Goal: Navigation & Orientation: Find specific page/section

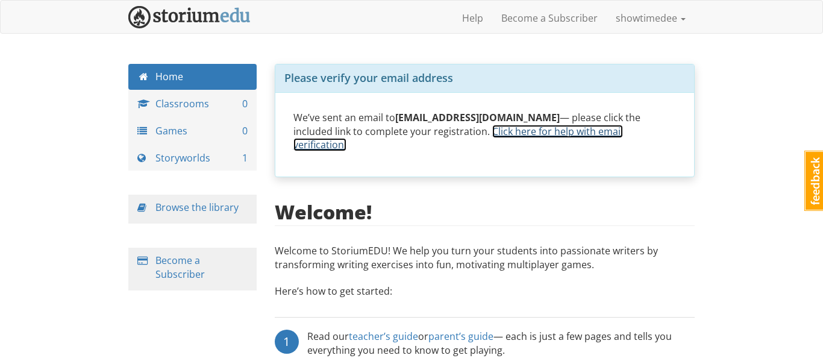
click at [480, 137] on link "Click here for help with email verification." at bounding box center [458, 138] width 330 height 27
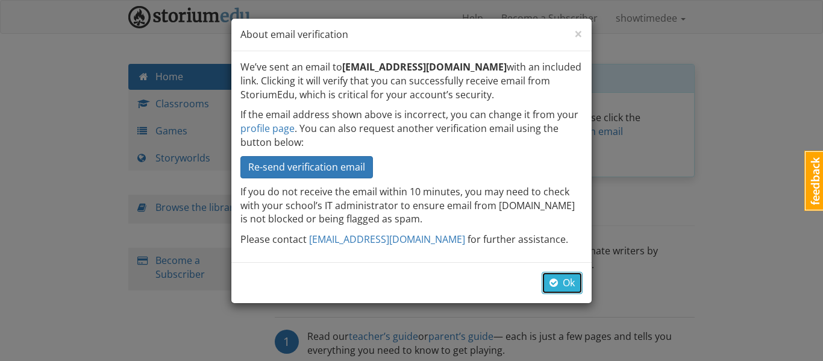
click at [556, 281] on span "button" at bounding box center [553, 283] width 8 height 10
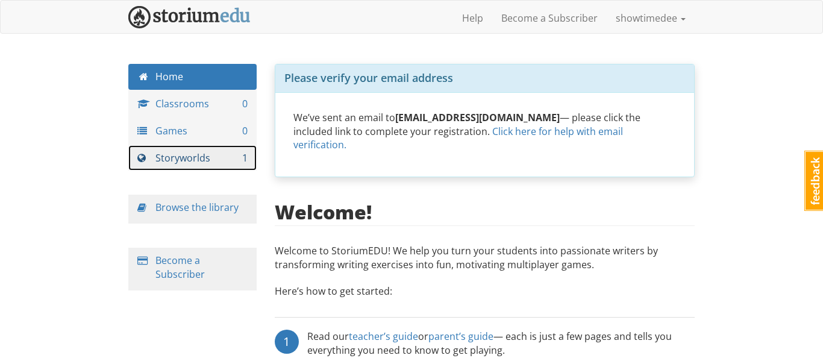
click at [188, 151] on link "Storyworlds 1" at bounding box center [192, 158] width 128 height 26
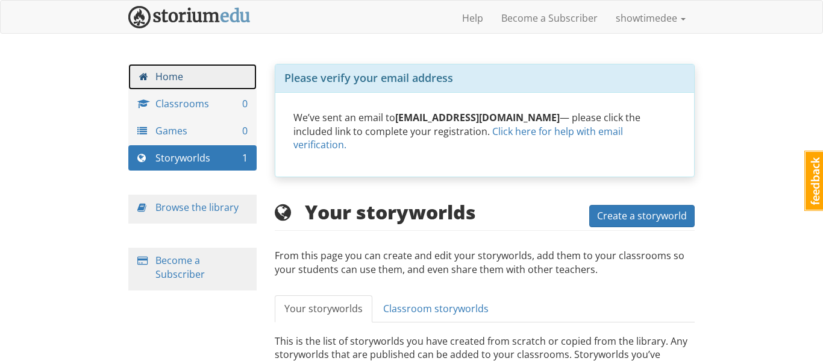
click at [185, 75] on link "Home" at bounding box center [192, 77] width 128 height 26
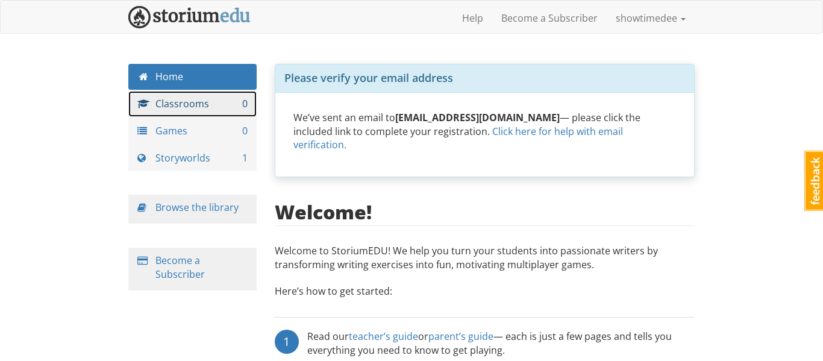
click at [199, 104] on link "Classrooms 0" at bounding box center [192, 104] width 128 height 26
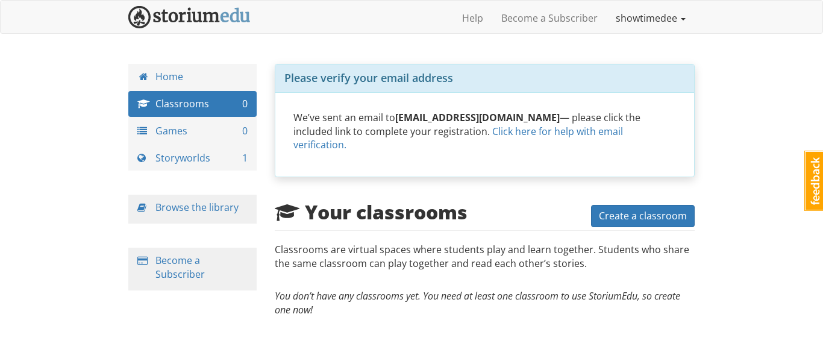
click at [640, 18] on link "showtimedee" at bounding box center [651, 18] width 88 height 30
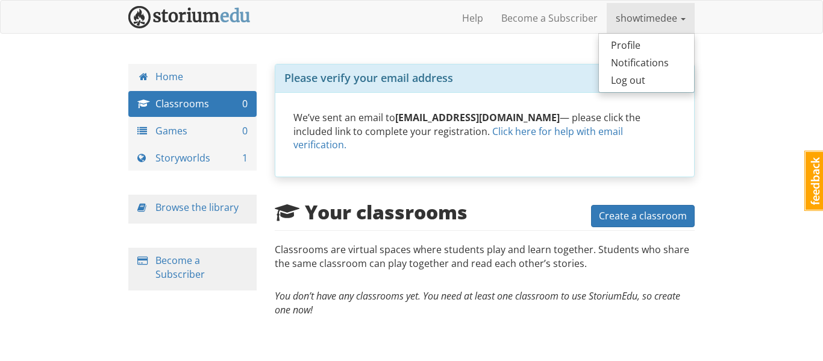
click at [362, 121] on p "We’ve sent an email to jennda9800@wwcsd.org — please click the included link to…" at bounding box center [484, 132] width 383 height 42
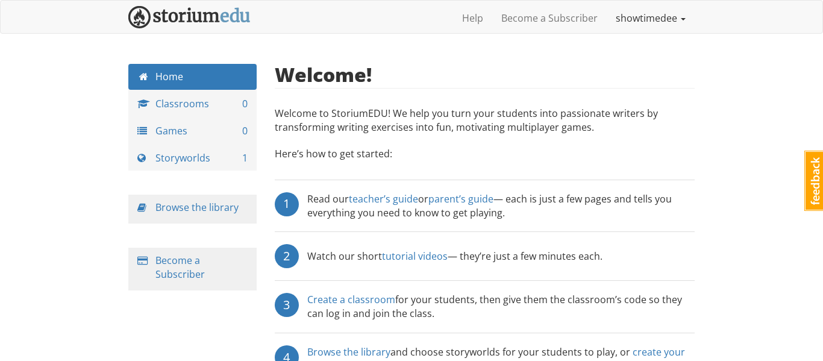
click at [677, 14] on link "showtimedee" at bounding box center [651, 18] width 88 height 30
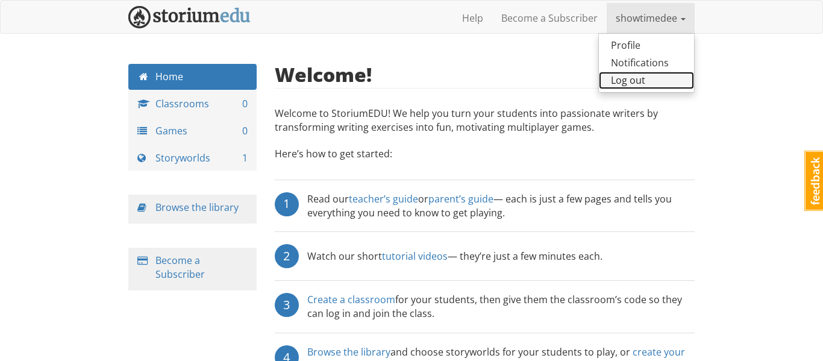
click at [643, 82] on link "Log out" at bounding box center [646, 80] width 95 height 17
